Goal: Register for event/course

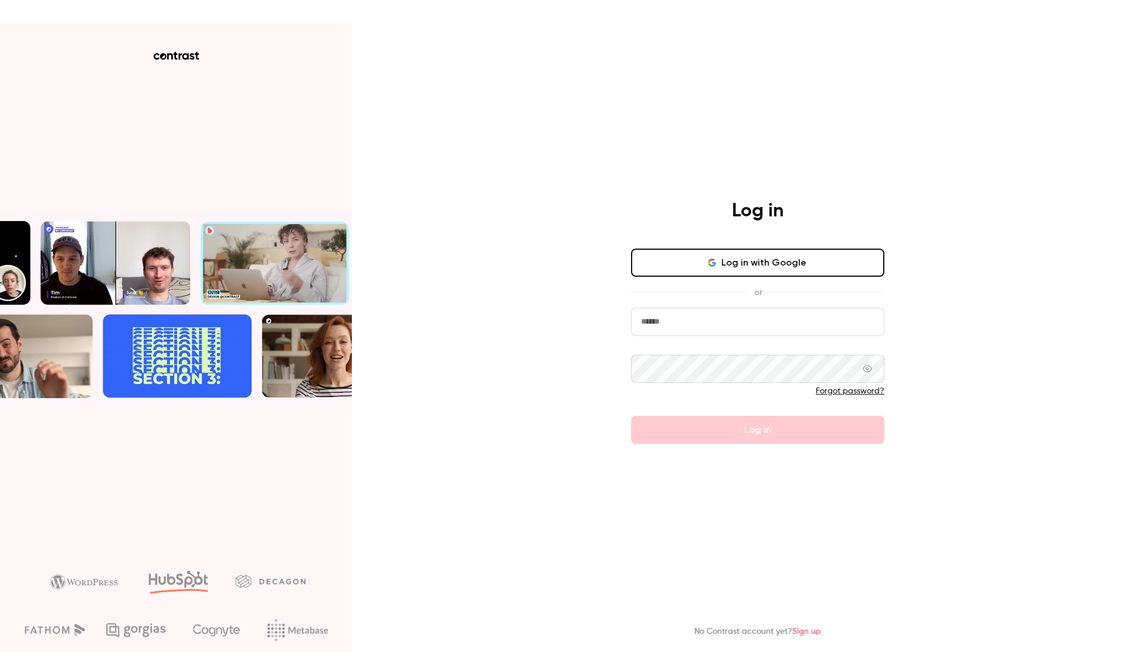
click at [720, 262] on button "Log in with Google" at bounding box center [757, 263] width 253 height 28
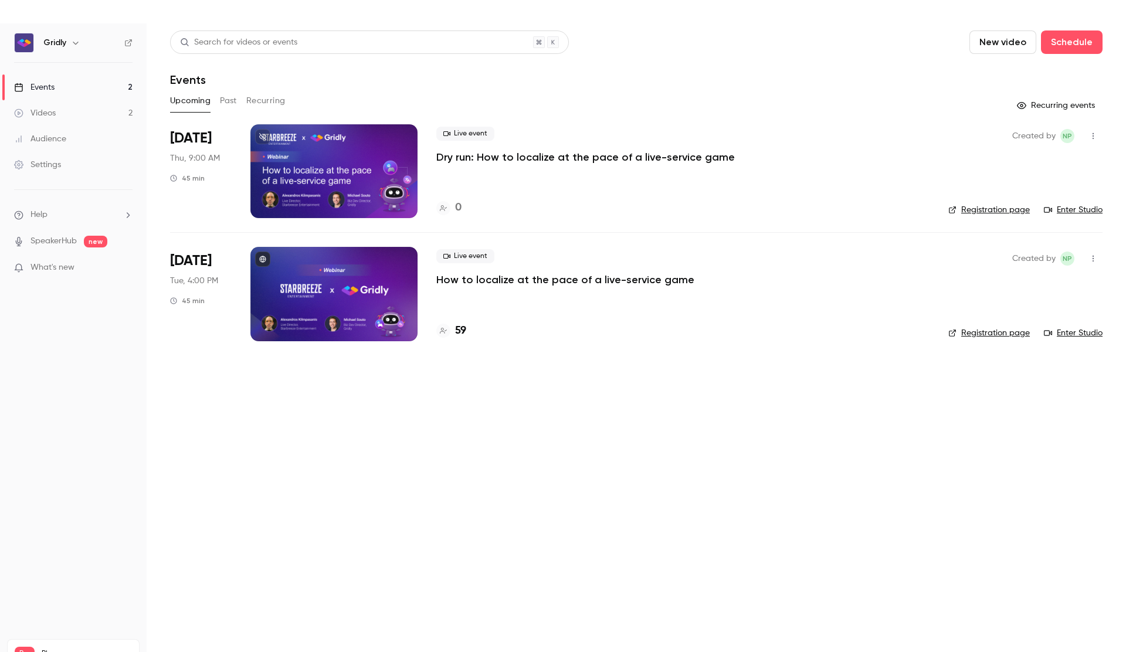
click at [516, 277] on p "How to localize at the pace of a live-service game" at bounding box center [565, 280] width 258 height 14
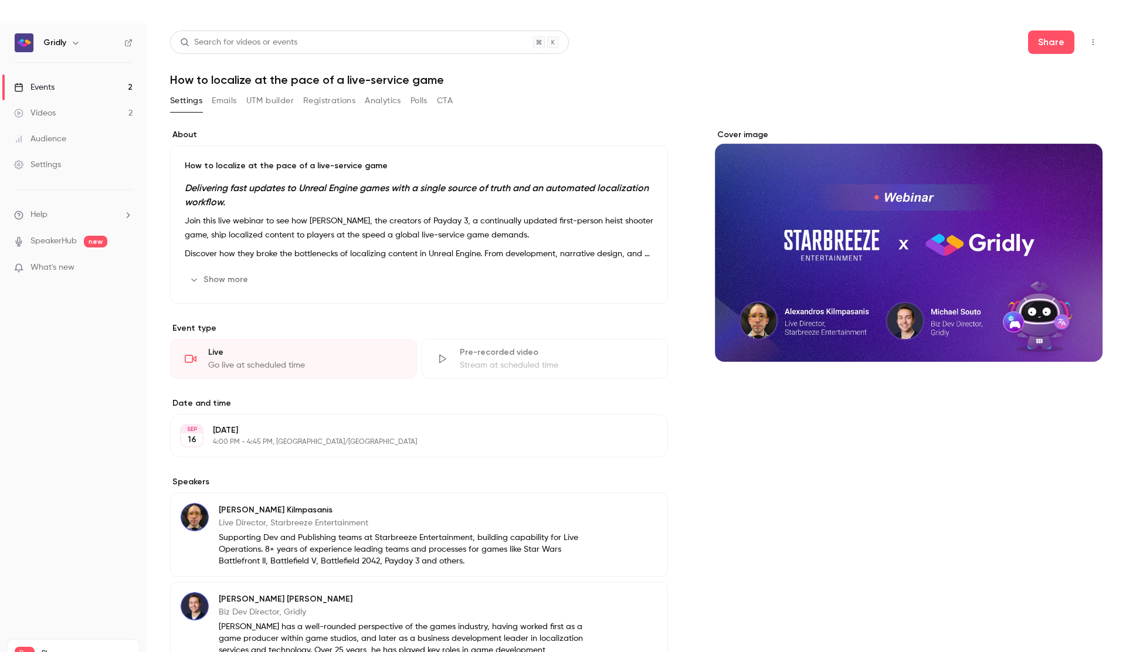
click at [337, 93] on button "Registrations" at bounding box center [329, 100] width 52 height 19
